Goal: Navigation & Orientation: Find specific page/section

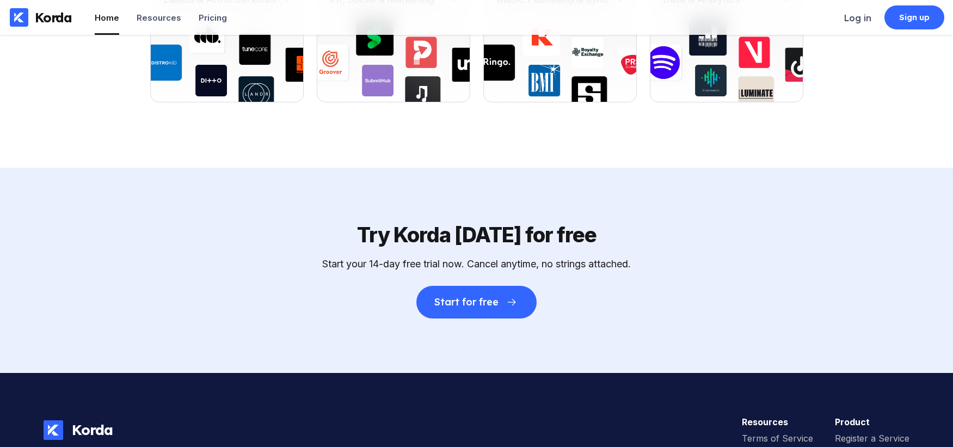
scroll to position [3521, 0]
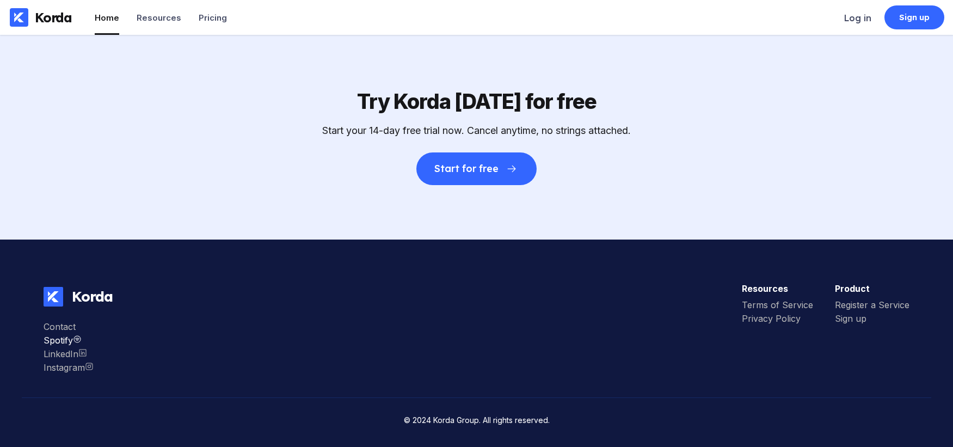
click at [48, 339] on div "Spotify" at bounding box center [69, 340] width 50 height 11
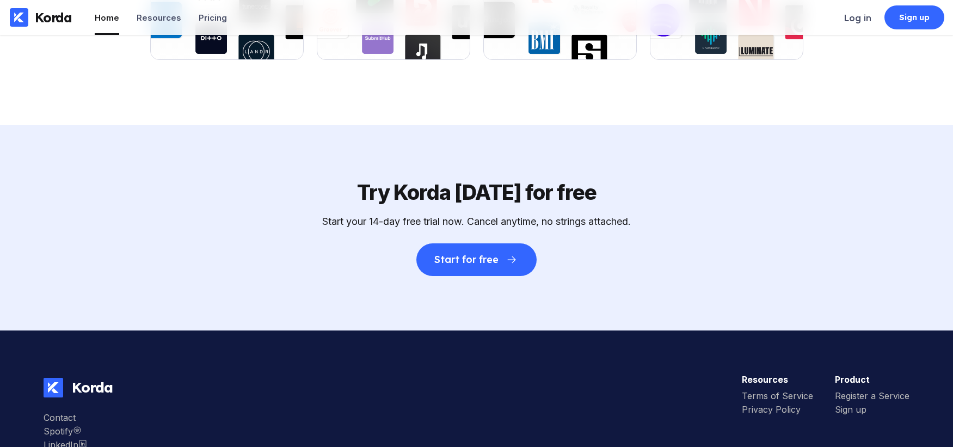
scroll to position [3421, 0]
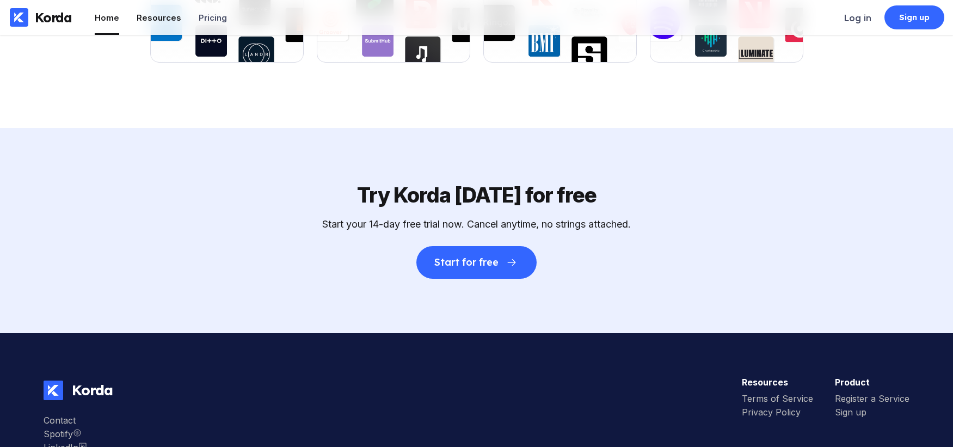
click at [156, 17] on div "Resources" at bounding box center [159, 18] width 45 height 10
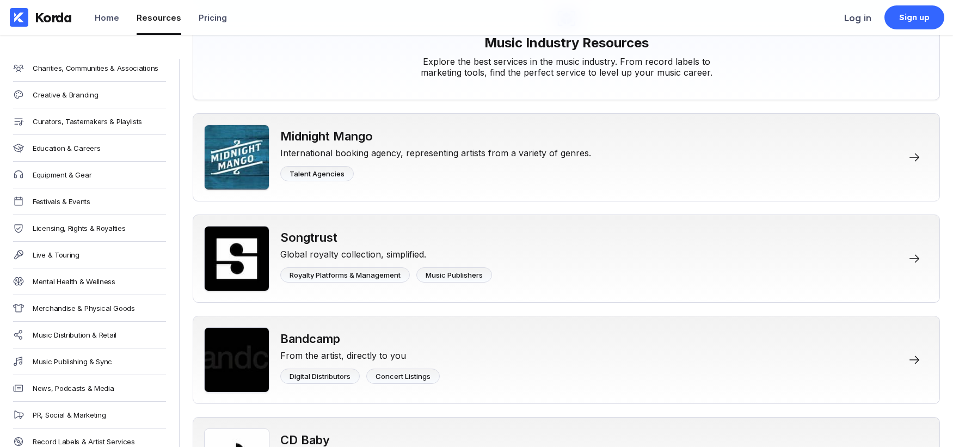
scroll to position [223, 0]
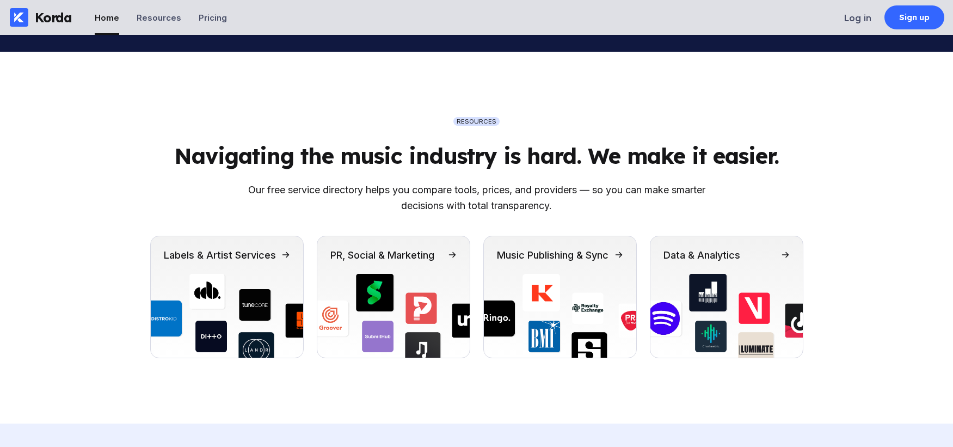
scroll to position [3148, 0]
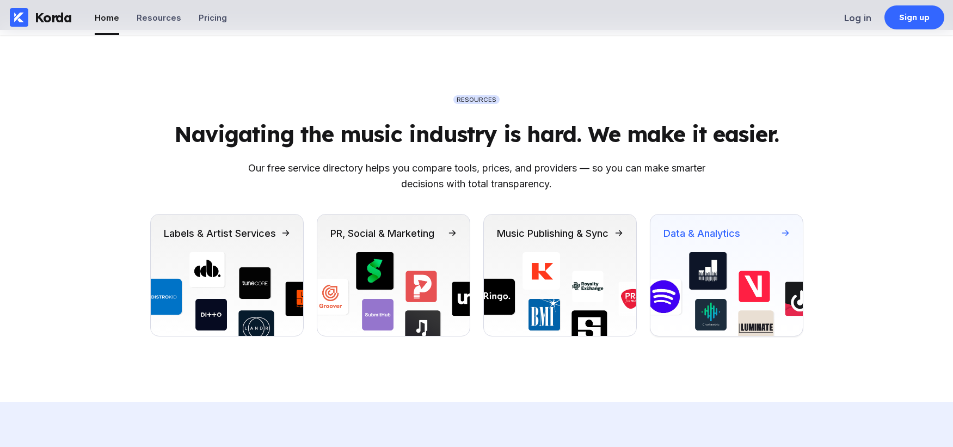
click at [730, 233] on div "Data & Analytics" at bounding box center [701, 233] width 77 height 11
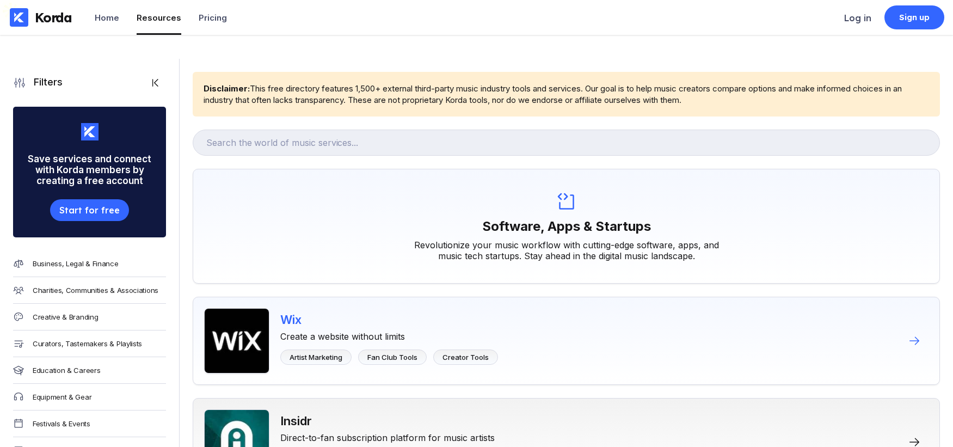
click at [316, 353] on div "Artist Marketing" at bounding box center [316, 357] width 53 height 9
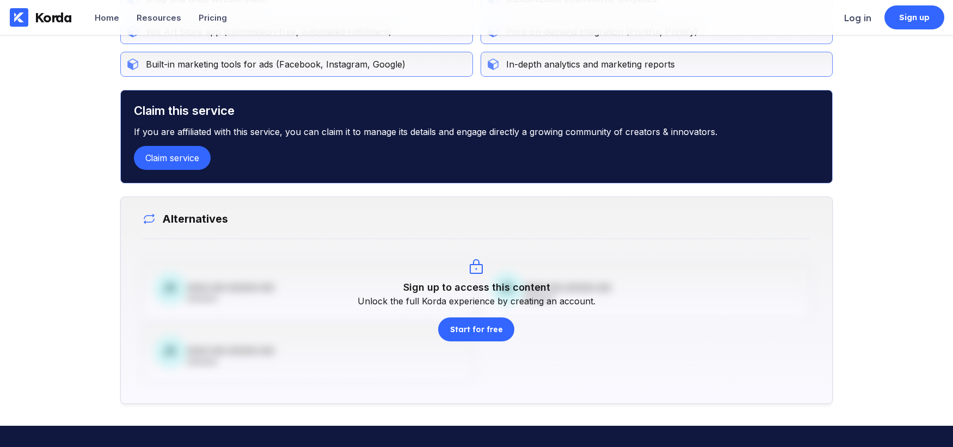
scroll to position [812, 0]
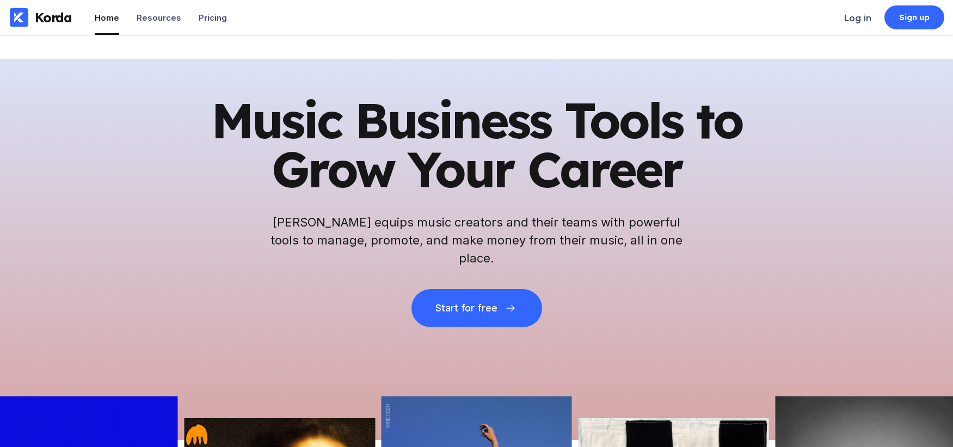
scroll to position [3154, 0]
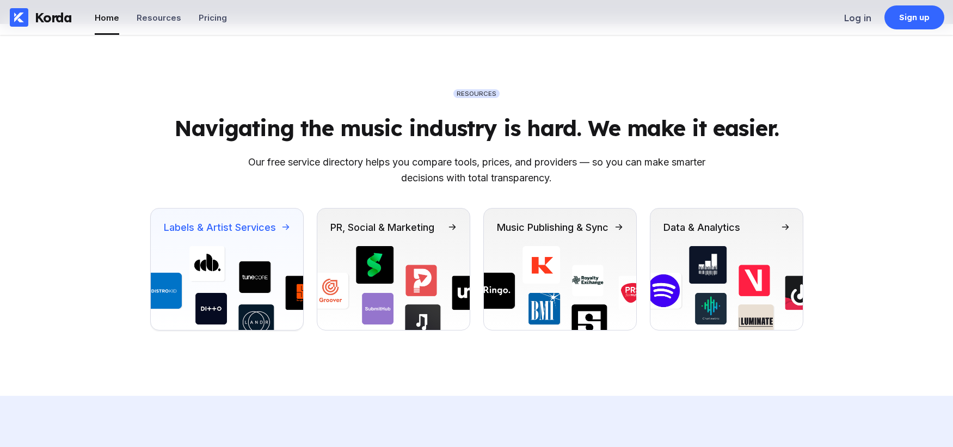
click at [266, 319] on img at bounding box center [227, 288] width 152 height 84
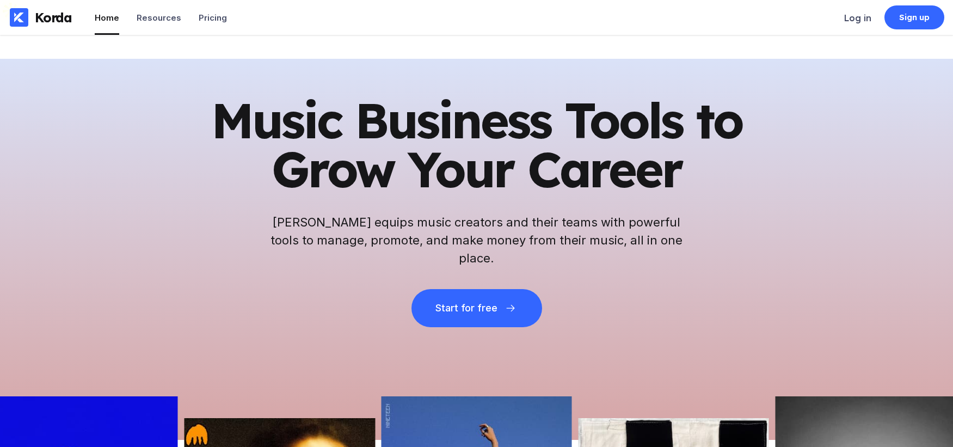
scroll to position [3154, 0]
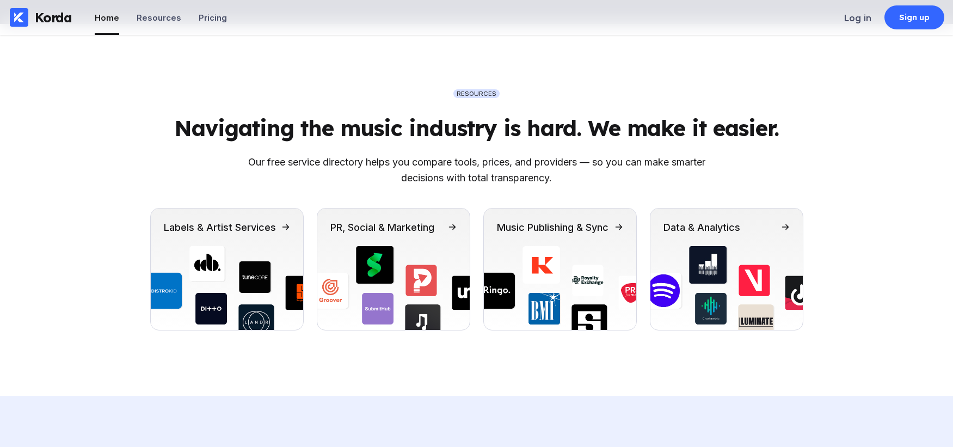
click at [102, 7] on li "Home" at bounding box center [107, 17] width 24 height 35
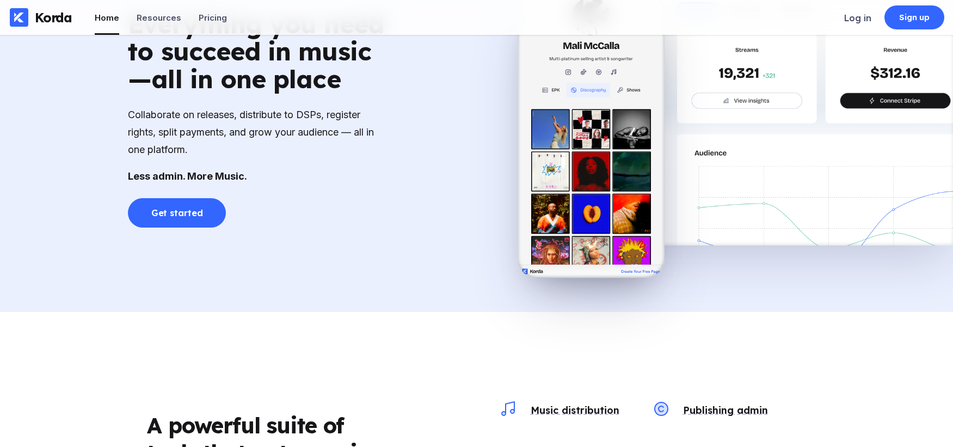
scroll to position [1138, 0]
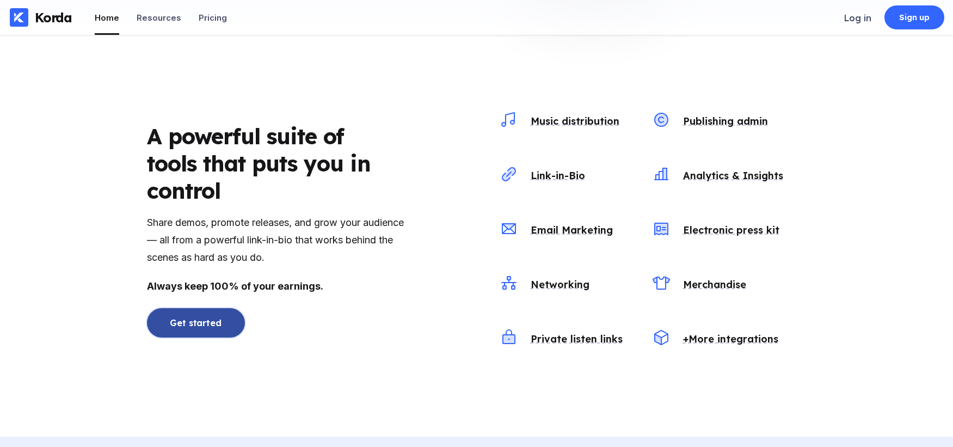
click at [171, 308] on button "Get started" at bounding box center [196, 322] width 98 height 29
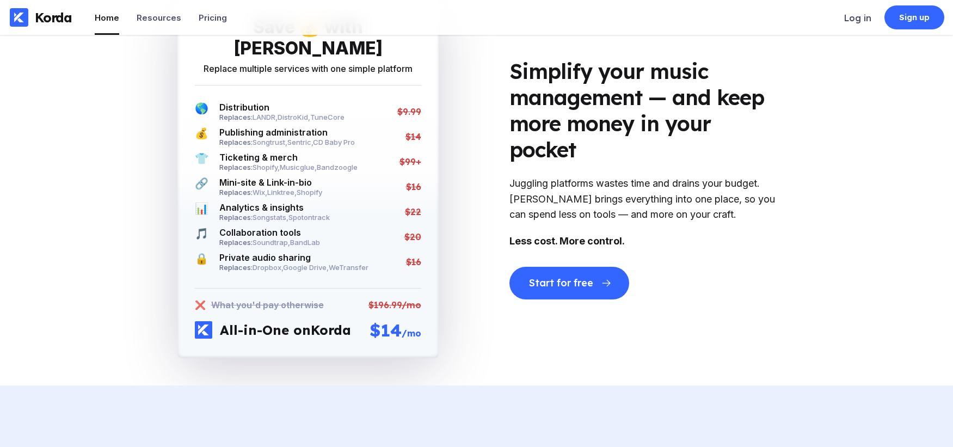
scroll to position [1998, 0]
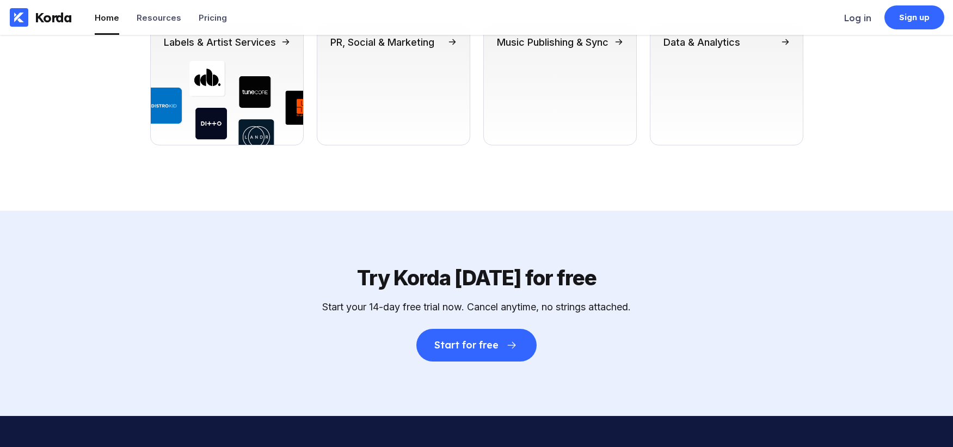
scroll to position [3521, 0]
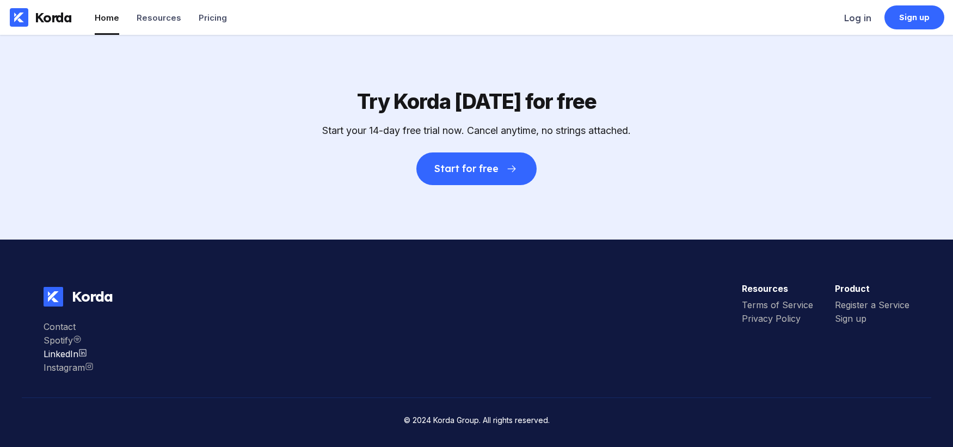
click at [56, 355] on div "LinkedIn" at bounding box center [69, 353] width 50 height 11
click at [75, 370] on div "Instagram" at bounding box center [69, 367] width 50 height 11
